Goal: Check status: Check status

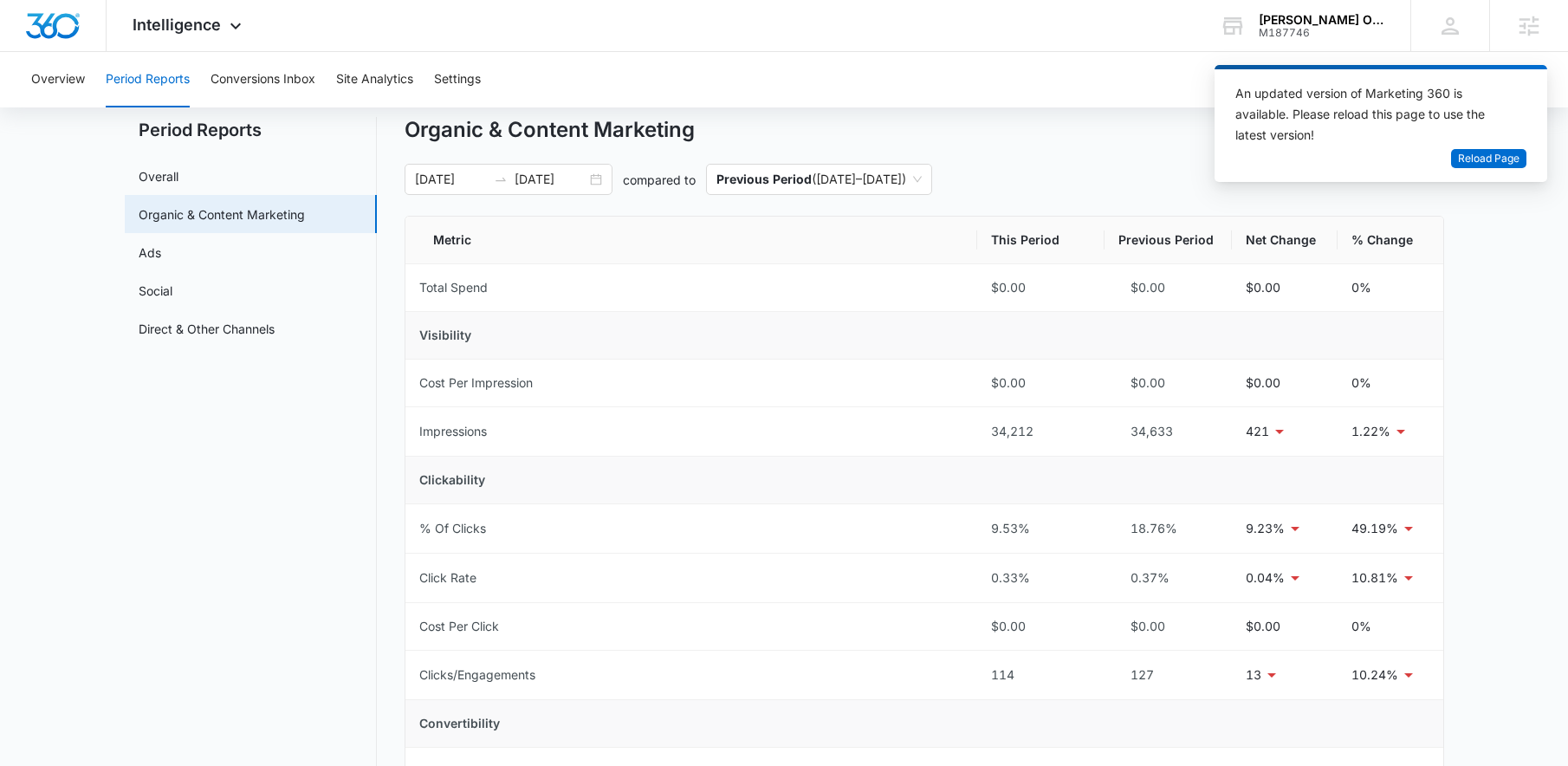
scroll to position [46, 0]
click at [1093, 172] on div "07/11/2025 08/10/2025 compared to Previous Period ( 06/10/2025 – 07/10/2025 )" at bounding box center [924, 179] width 1039 height 31
click at [1340, 27] on div "M187746" at bounding box center [1322, 32] width 126 height 12
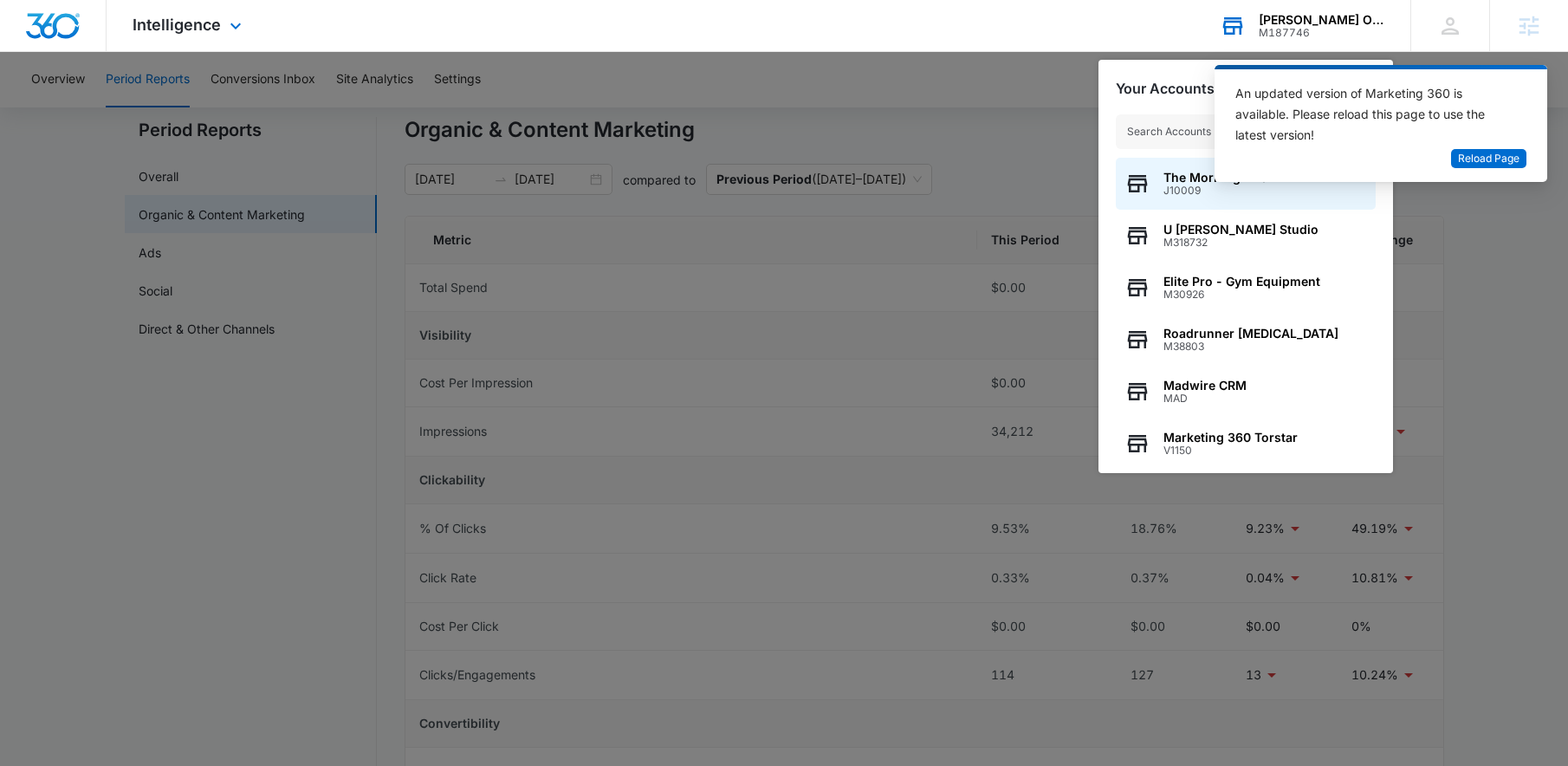
click at [1149, 129] on input "text" at bounding box center [1246, 132] width 260 height 35
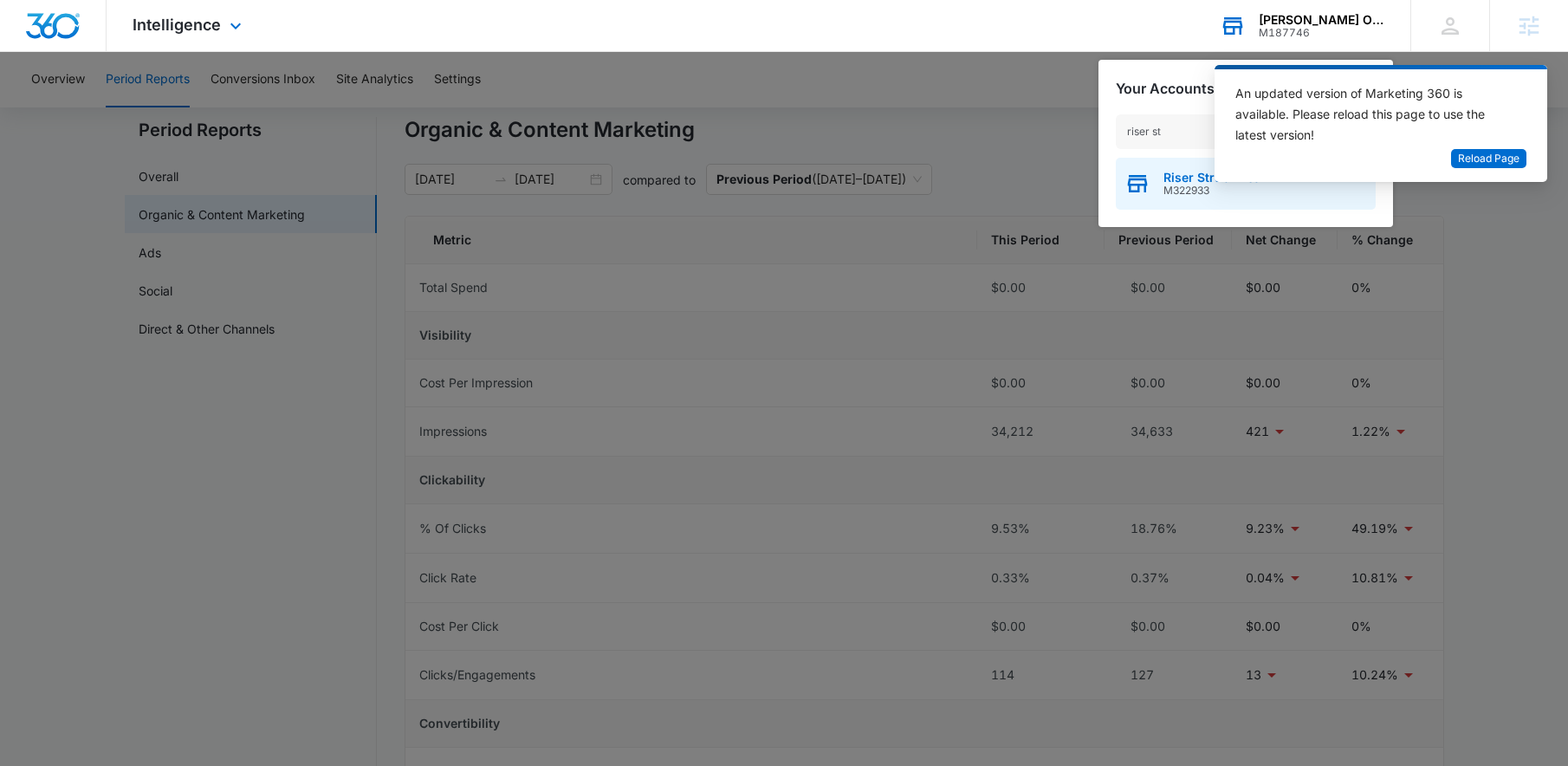
type input "riser st"
click at [1147, 194] on icon "button" at bounding box center [1137, 184] width 26 height 26
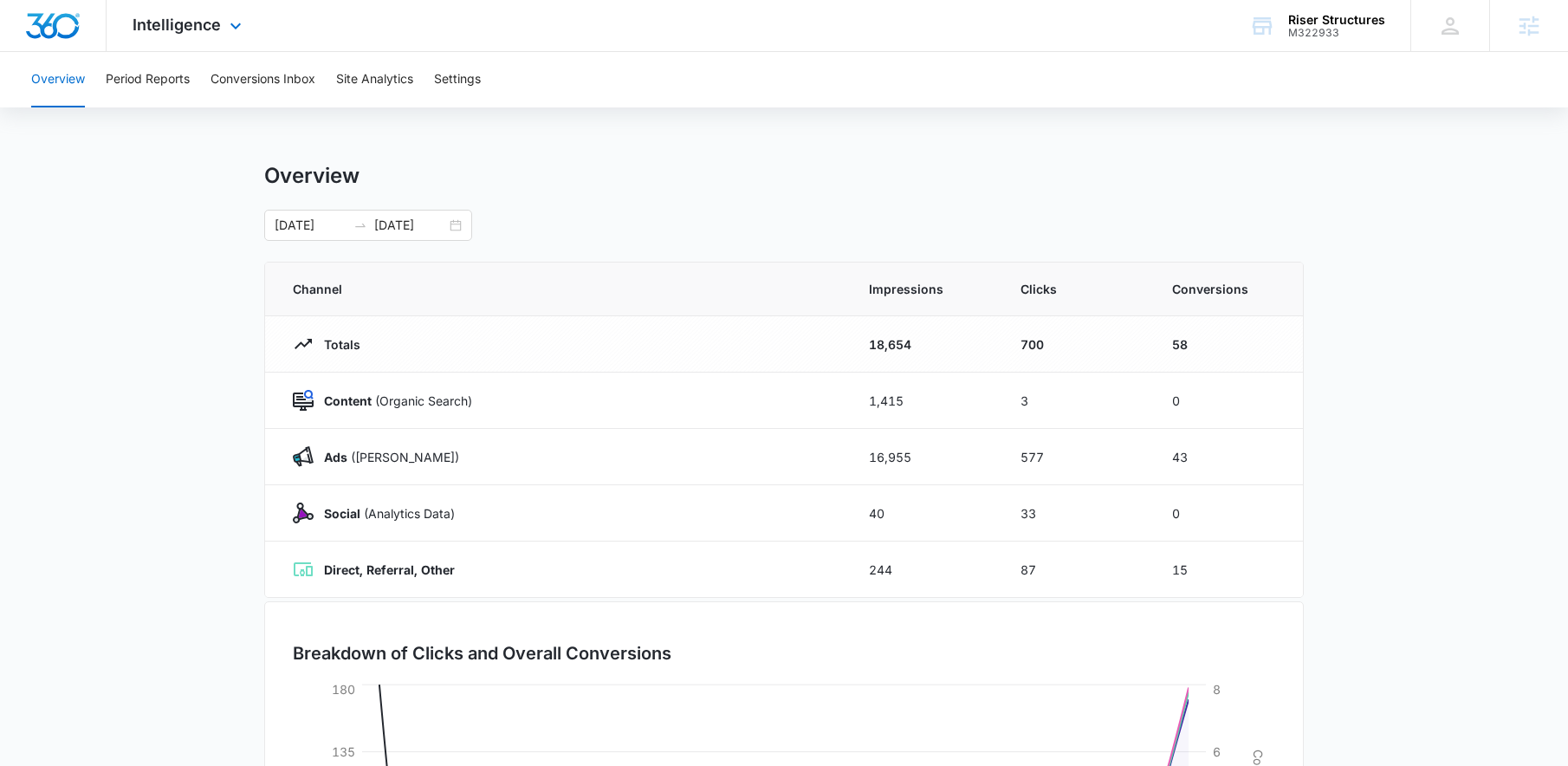
click at [194, 46] on div "Intelligence Apps Reputation Websites Forms CRM Email Social Shop Payments POS …" at bounding box center [188, 26] width 166 height 51
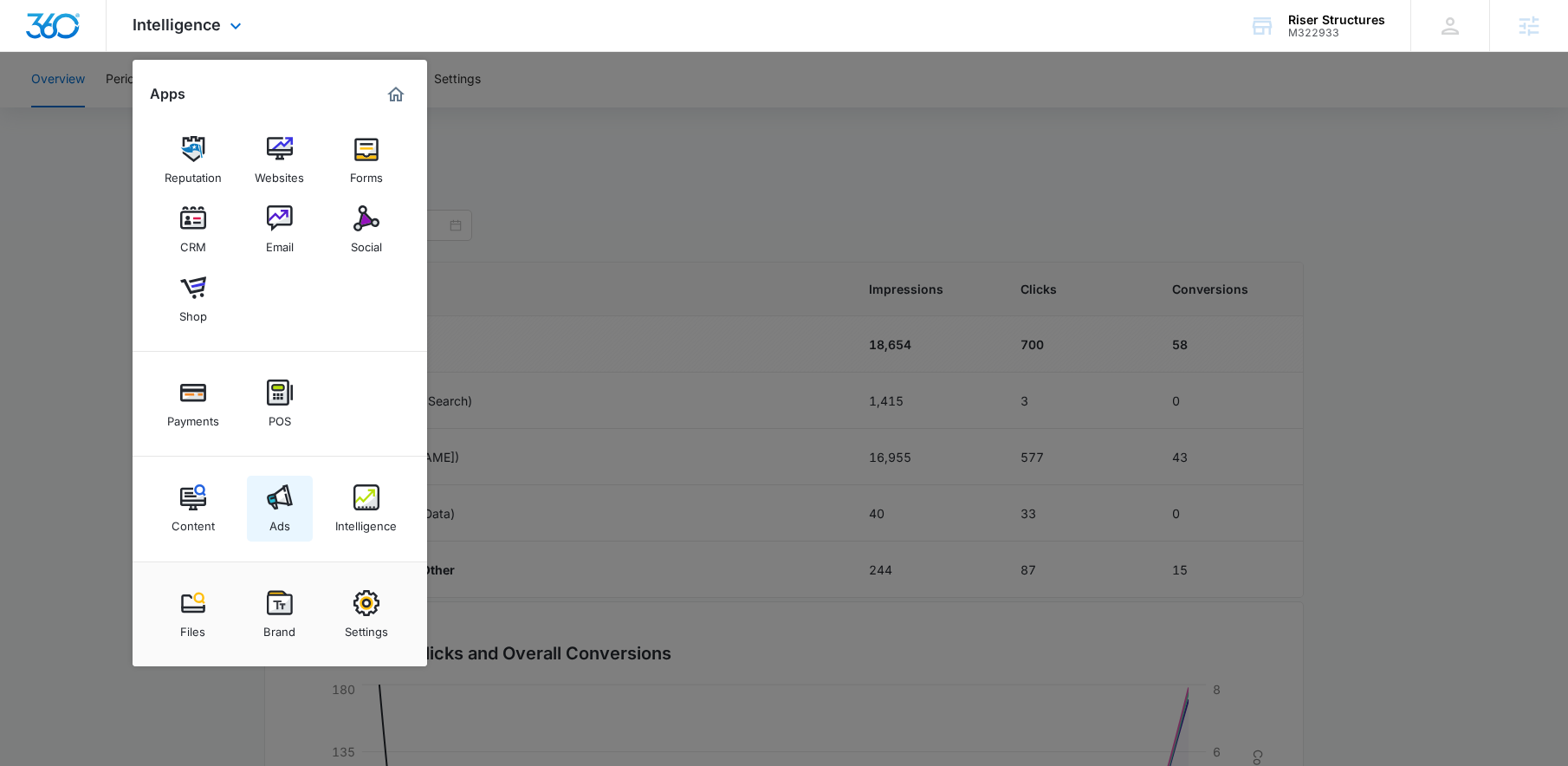
click at [285, 503] on img at bounding box center [280, 497] width 26 height 26
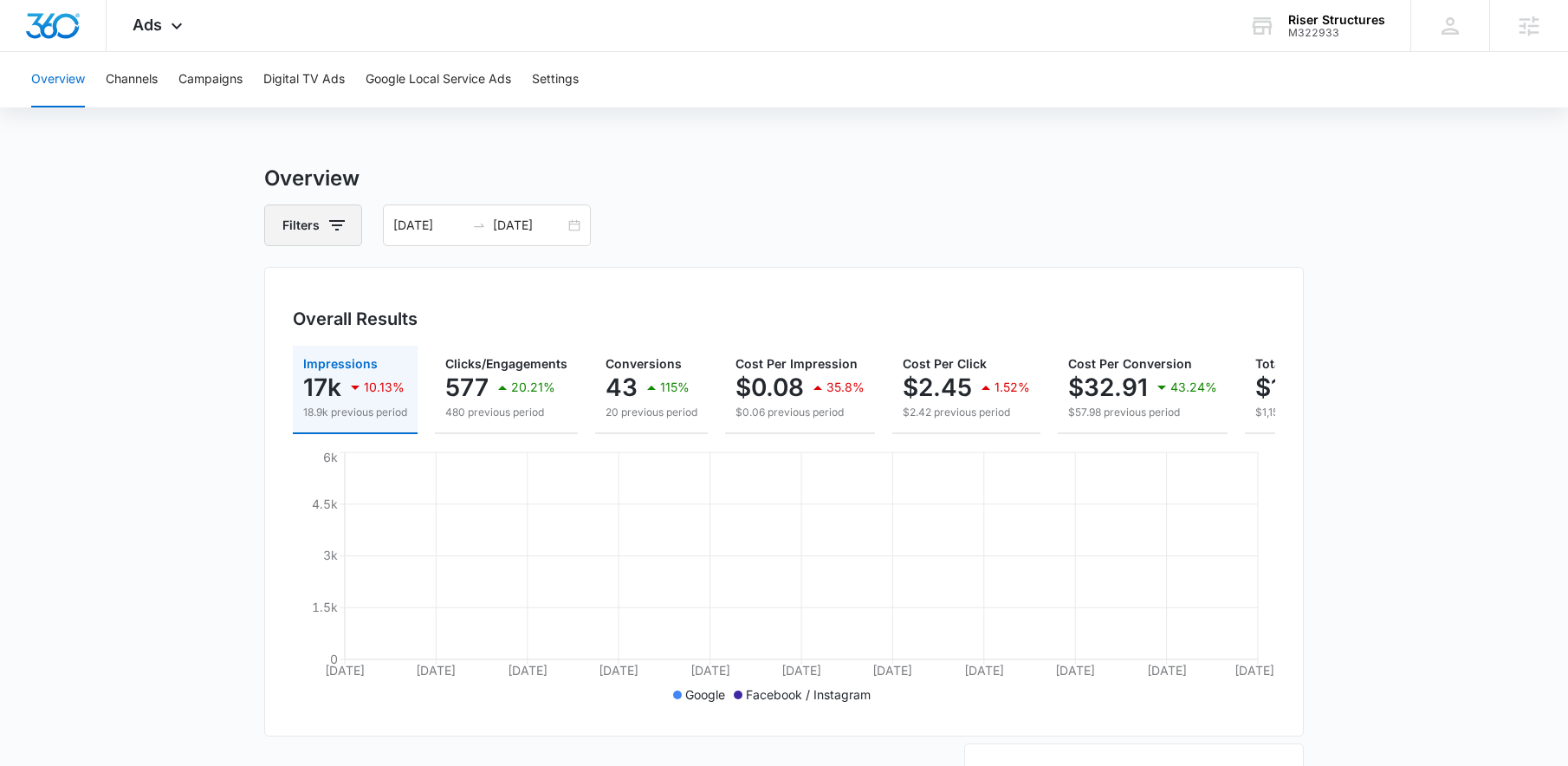
click at [321, 220] on button "Filters" at bounding box center [313, 224] width 98 height 41
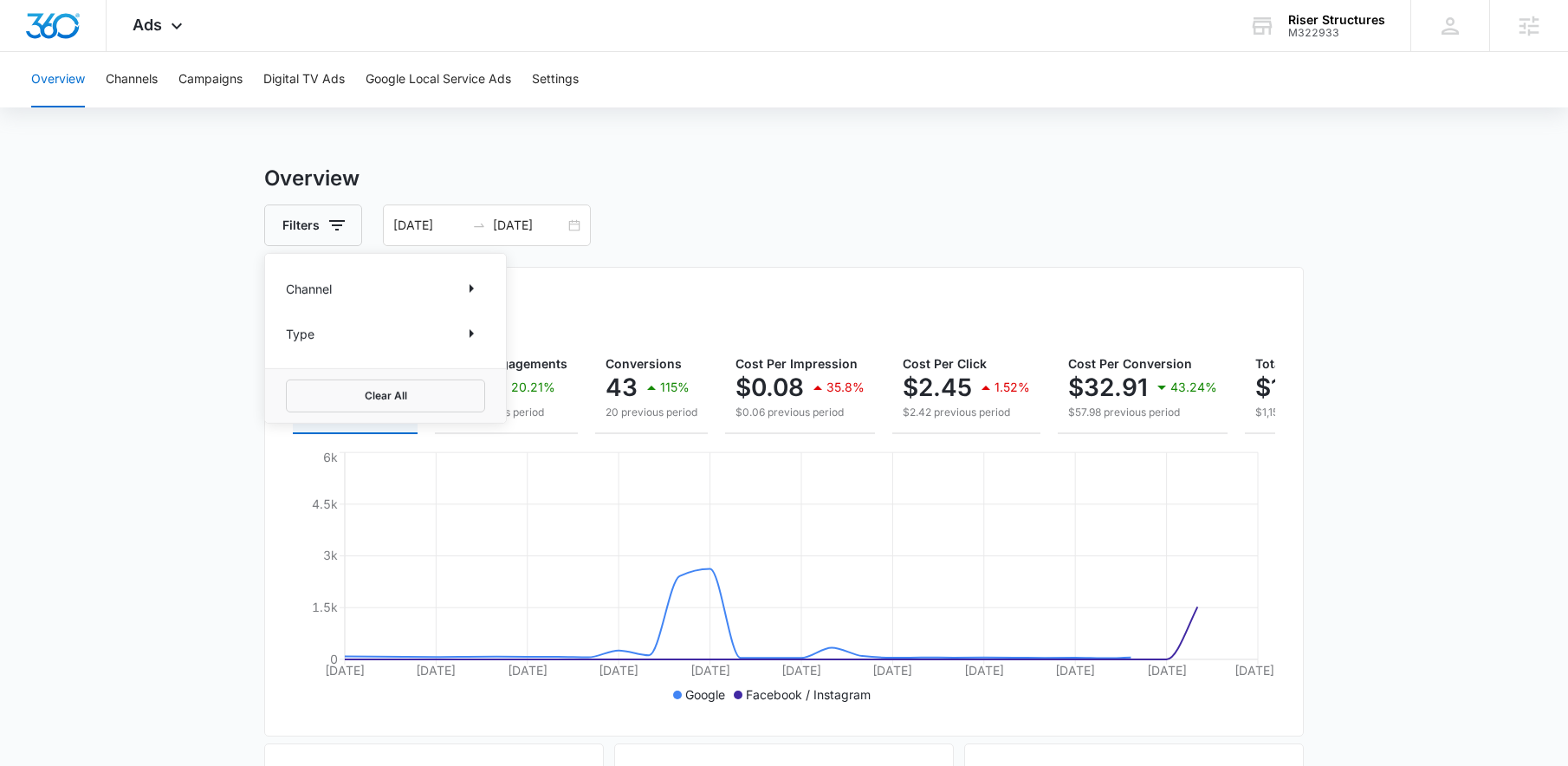
click at [369, 279] on div "Channel" at bounding box center [386, 288] width 199 height 27
click at [465, 286] on icon "Show Channel filters" at bounding box center [471, 288] width 21 height 21
click at [371, 381] on label "Facebook / Instagram" at bounding box center [386, 375] width 199 height 18
click at [286, 375] on input "Facebook / Instagram" at bounding box center [286, 374] width 1 height 1
checkbox input "true"
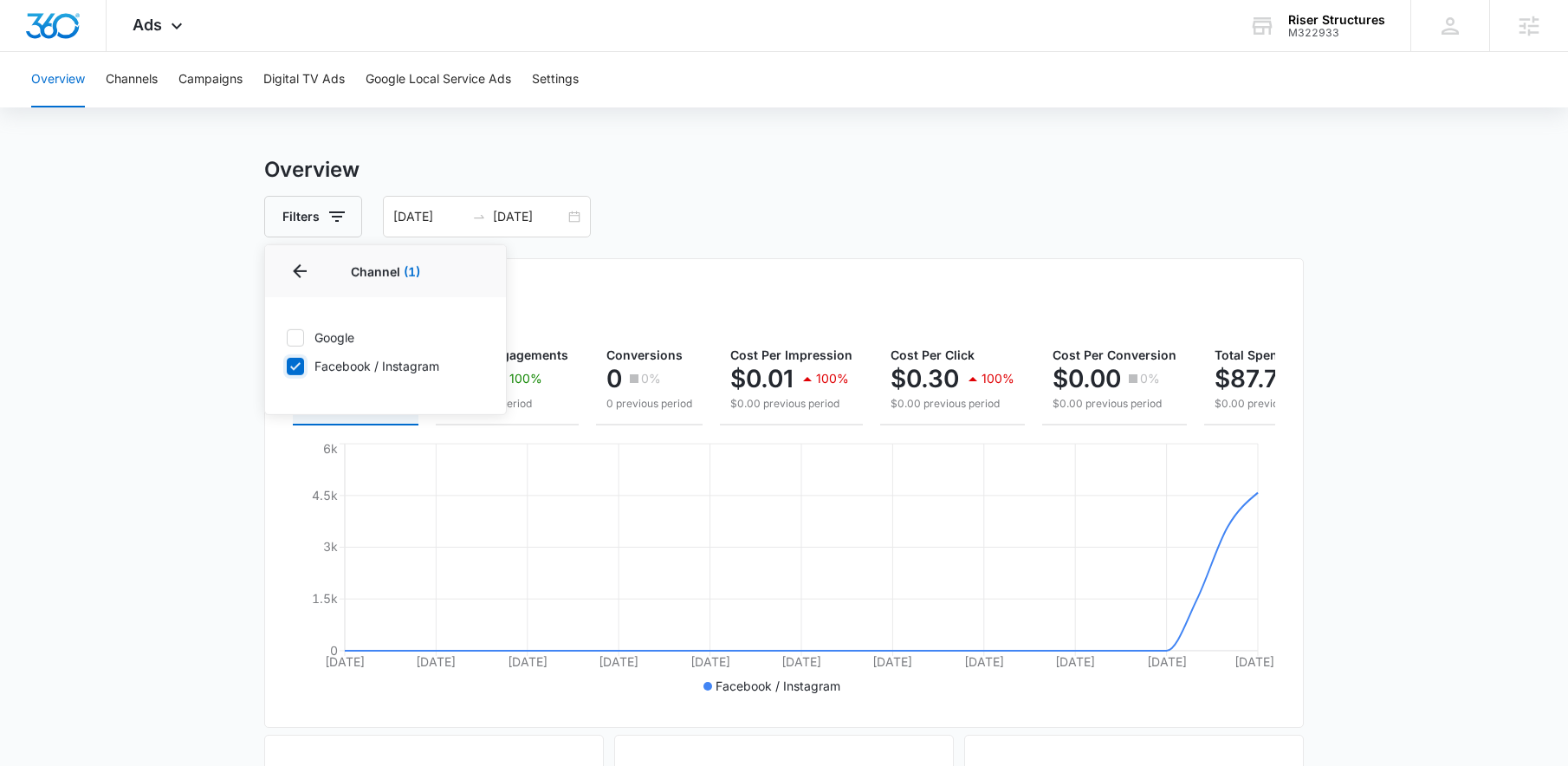
scroll to position [25, 0]
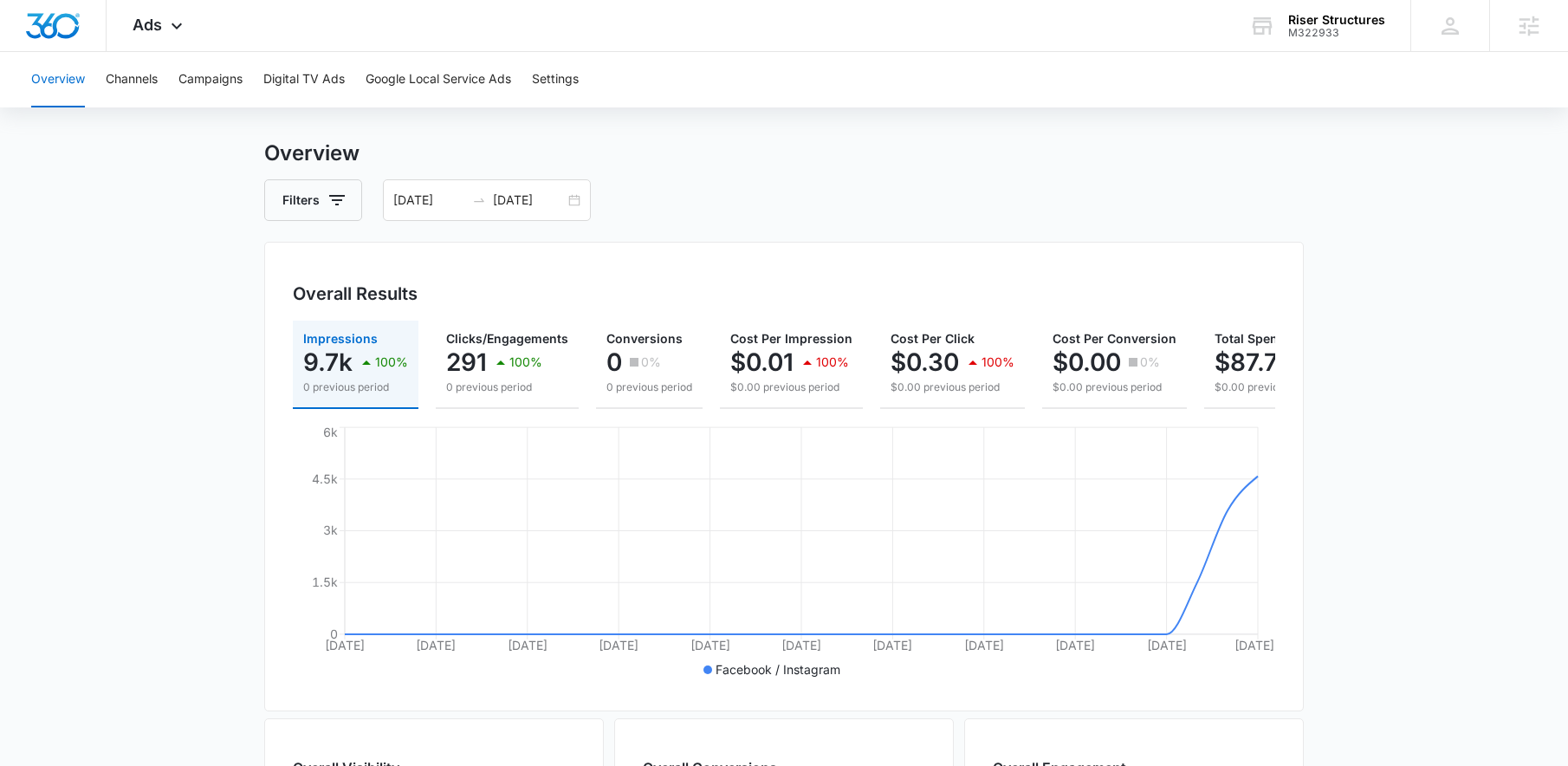
click at [212, 372] on main "Overview Filters [DATE] [DATE] Overall Results Impressions 9.7k 100% 0 previous…" at bounding box center [784, 761] width 1568 height 1245
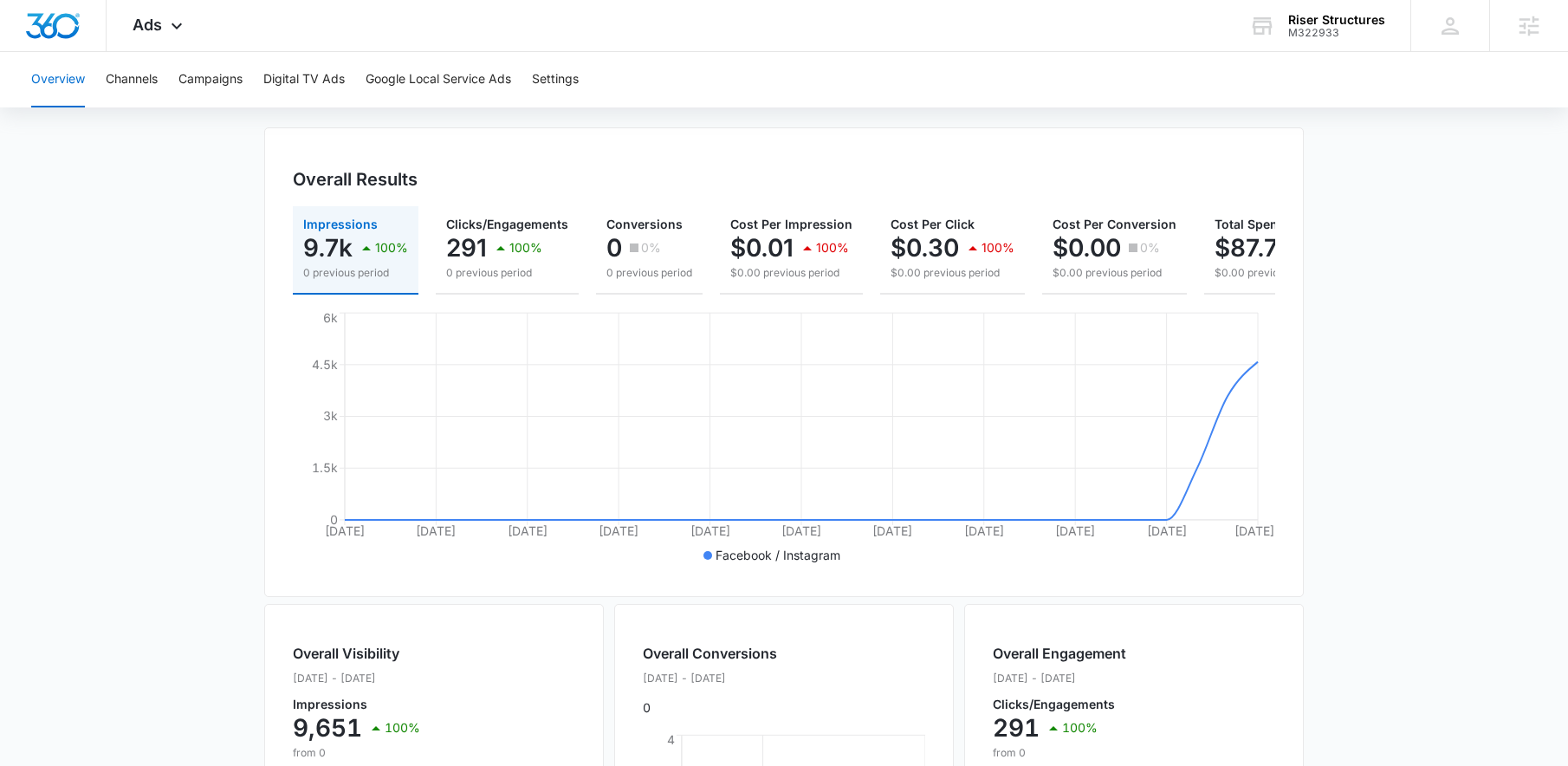
scroll to position [0, 0]
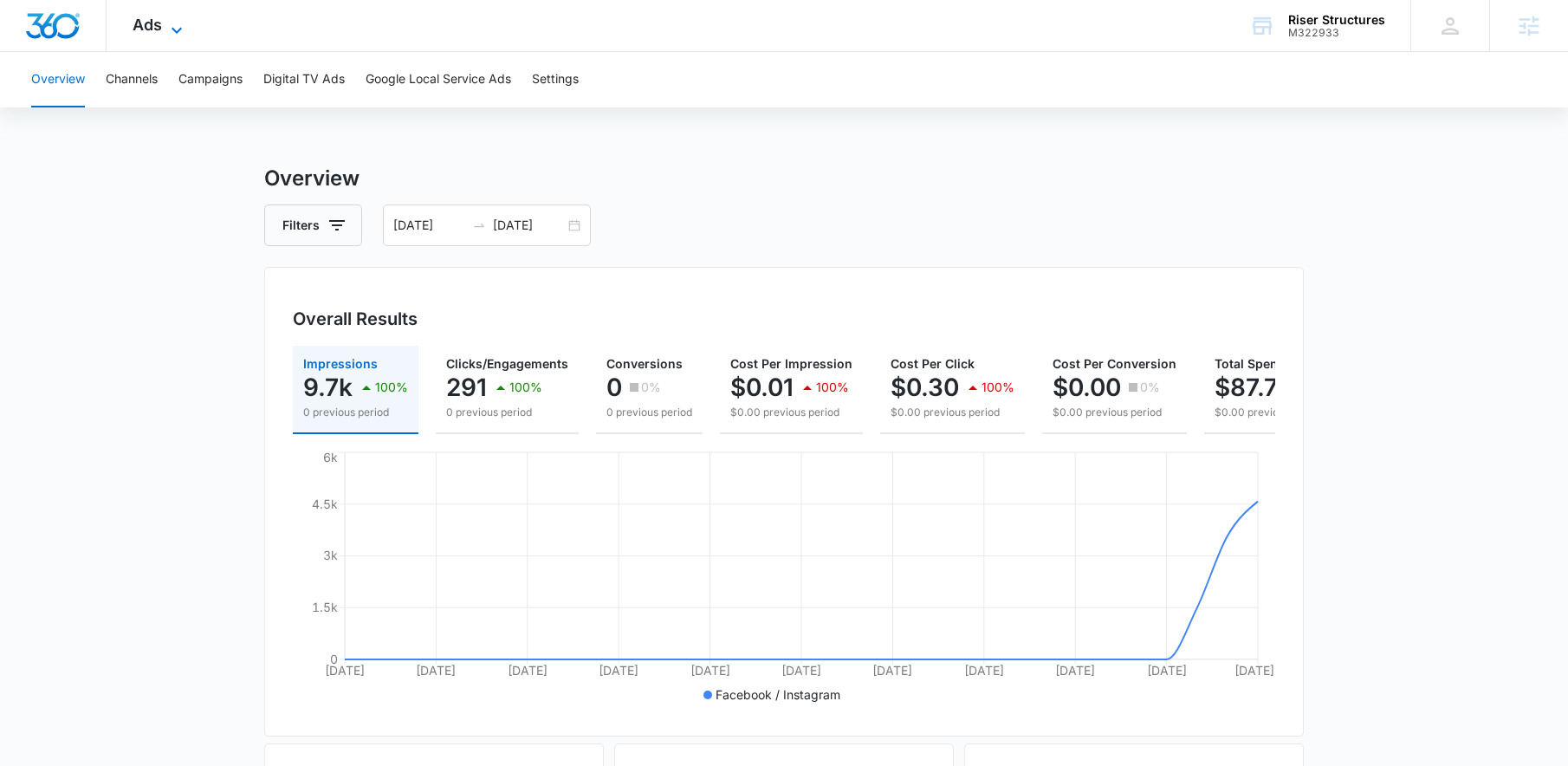
click at [167, 31] on icon at bounding box center [177, 30] width 21 height 21
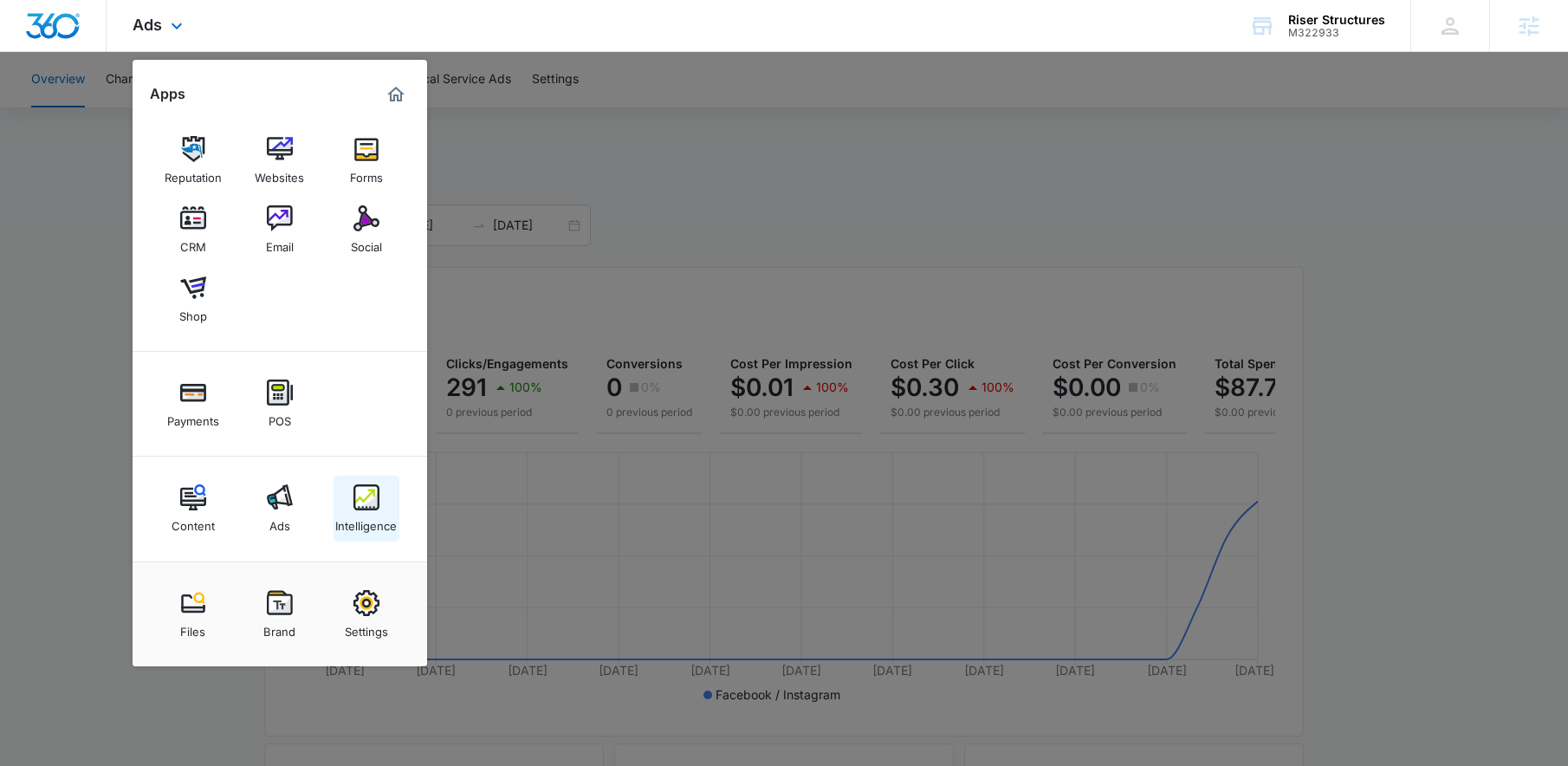
click at [368, 495] on img at bounding box center [366, 497] width 26 height 26
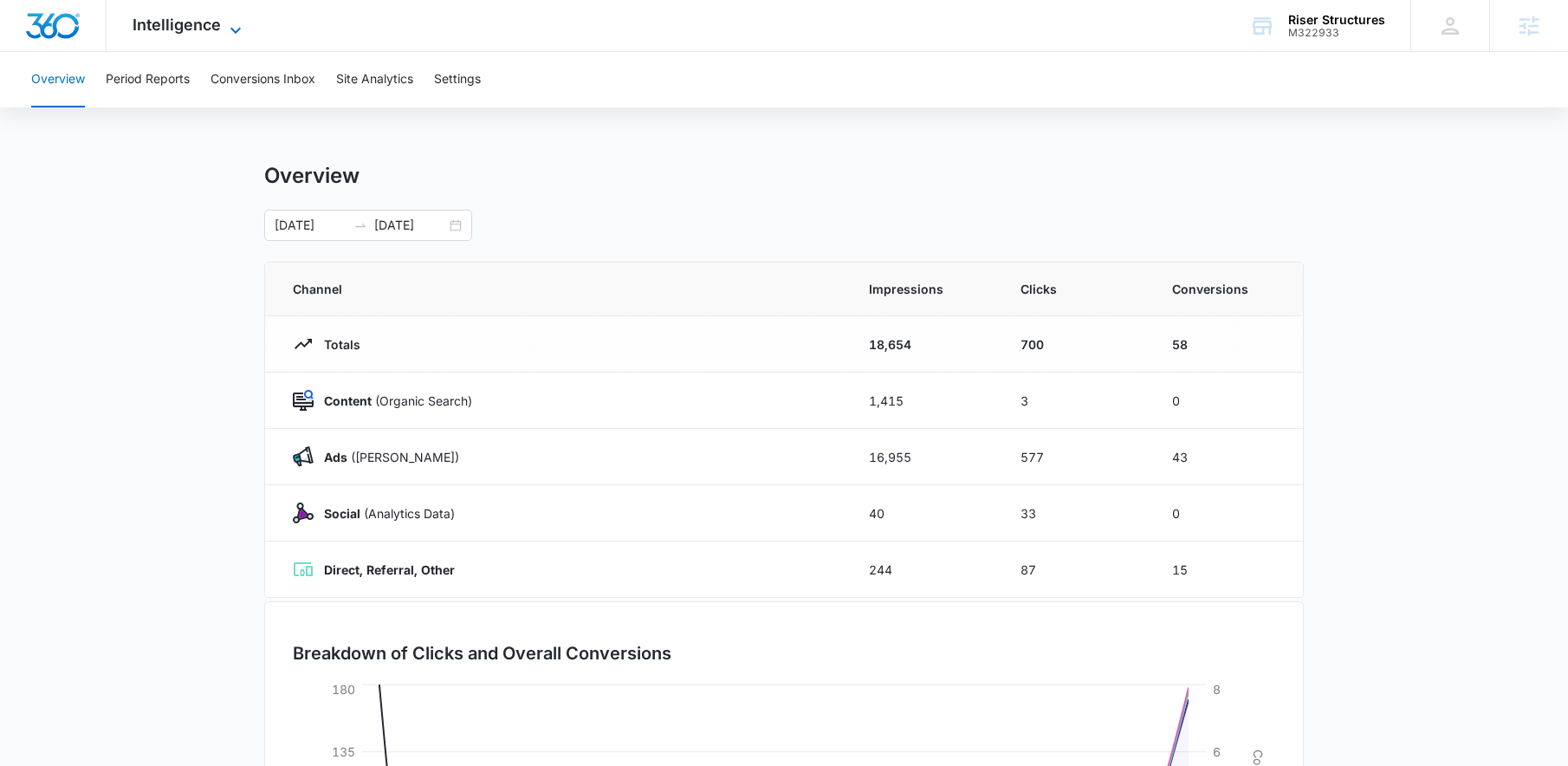
click at [227, 26] on icon at bounding box center [235, 30] width 21 height 21
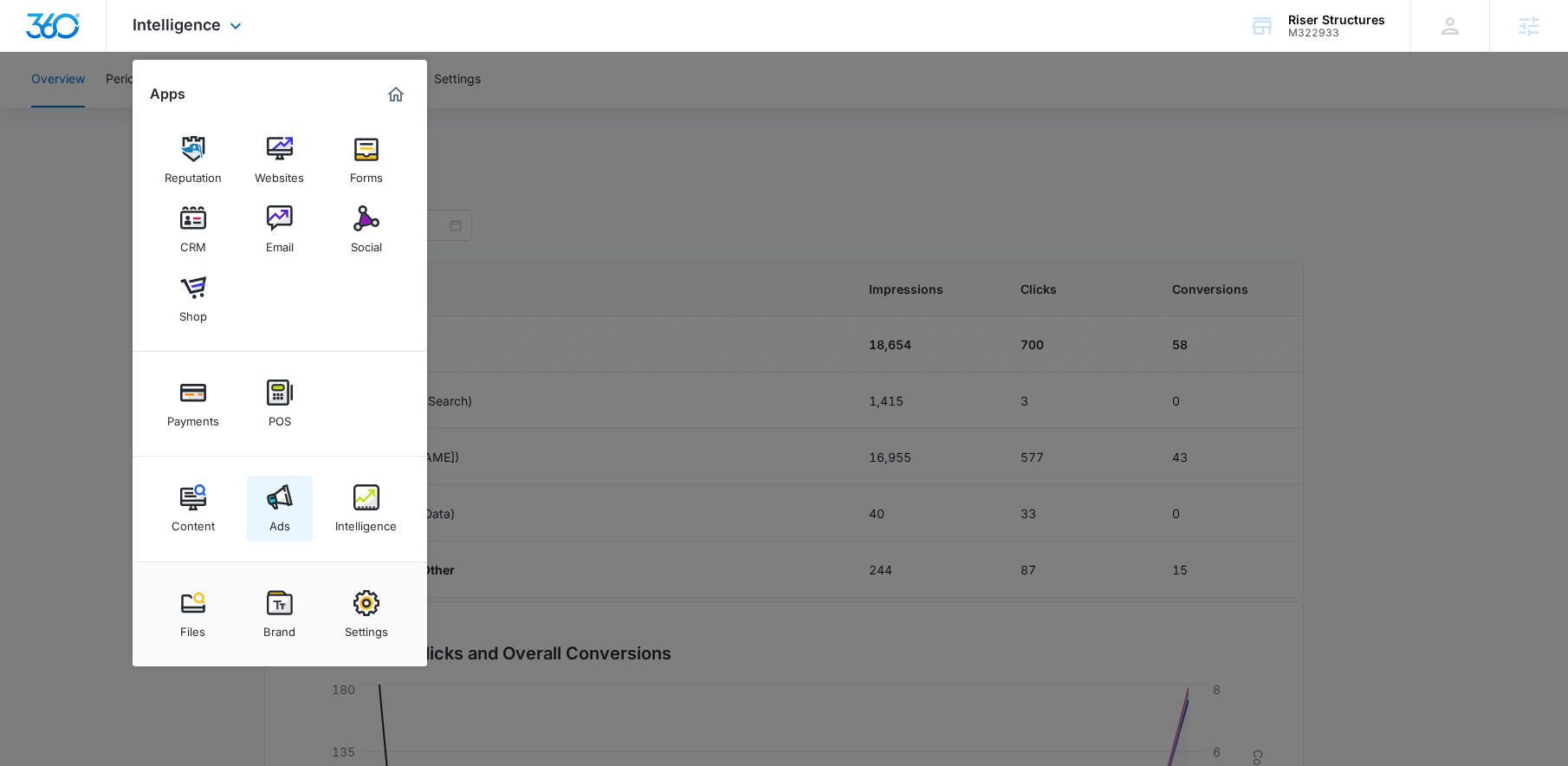
click at [265, 521] on link "Ads" at bounding box center [280, 509] width 66 height 66
